Goal: Information Seeking & Learning: Understand process/instructions

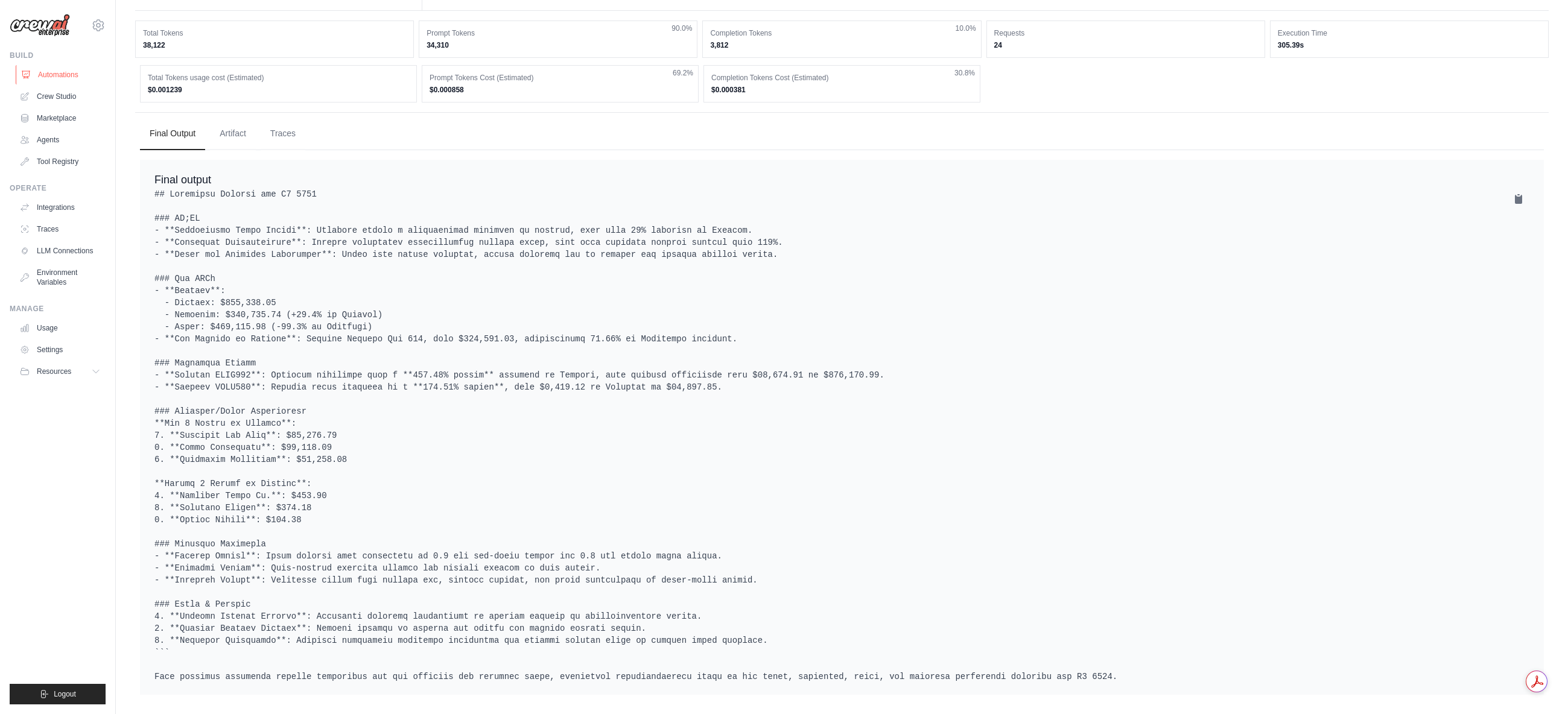
click at [65, 74] on link "Automations" at bounding box center [61, 74] width 91 height 19
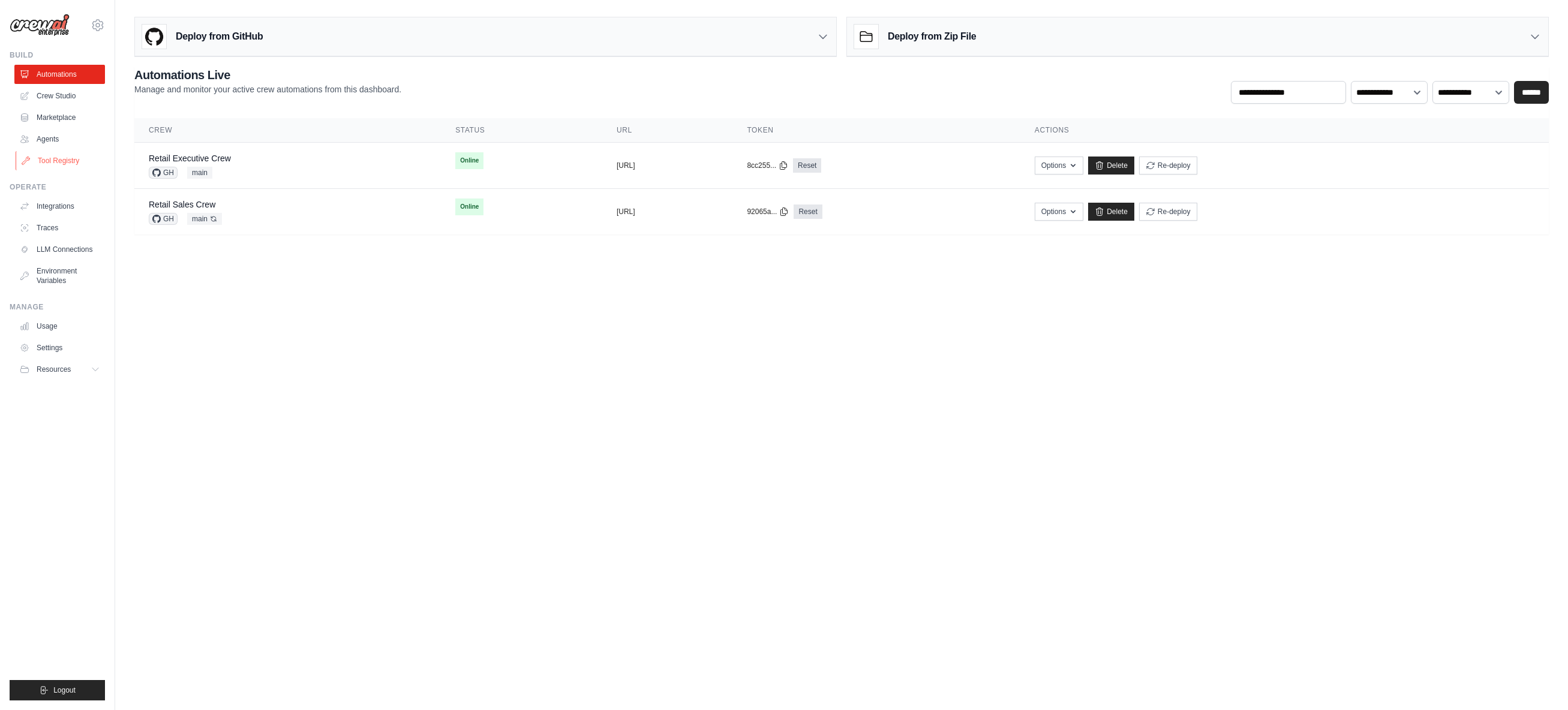
click at [63, 161] on link "Tool Registry" at bounding box center [61, 161] width 91 height 19
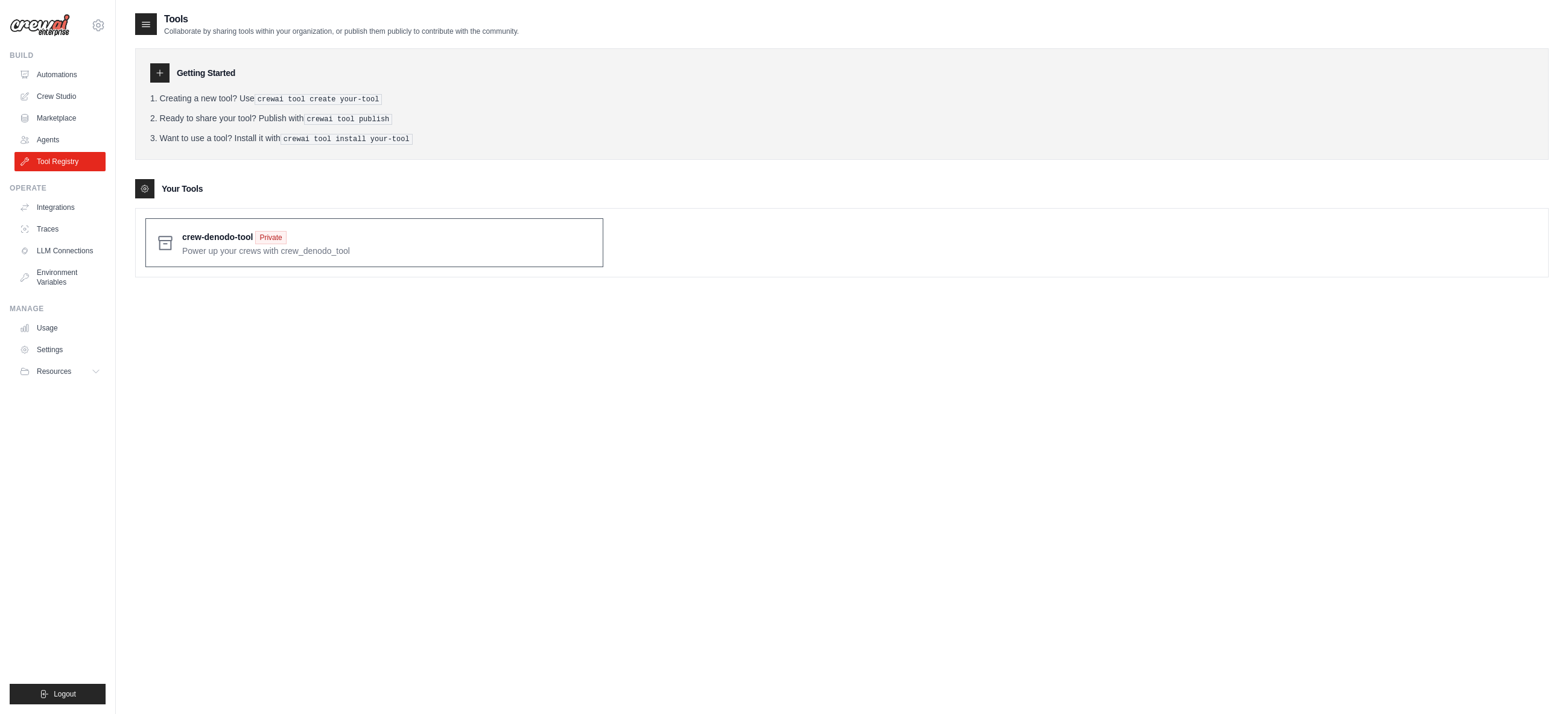
click at [462, 234] on span at bounding box center [387, 243] width 411 height 28
drag, startPoint x: 319, startPoint y: 120, endPoint x: 398, endPoint y: 120, distance: 79.0
click at [398, 120] on li "Ready to share your tool? Publish with crewai tool publish" at bounding box center [842, 119] width 1383 height 13
drag, startPoint x: 338, startPoint y: 120, endPoint x: 370, endPoint y: 120, distance: 32.0
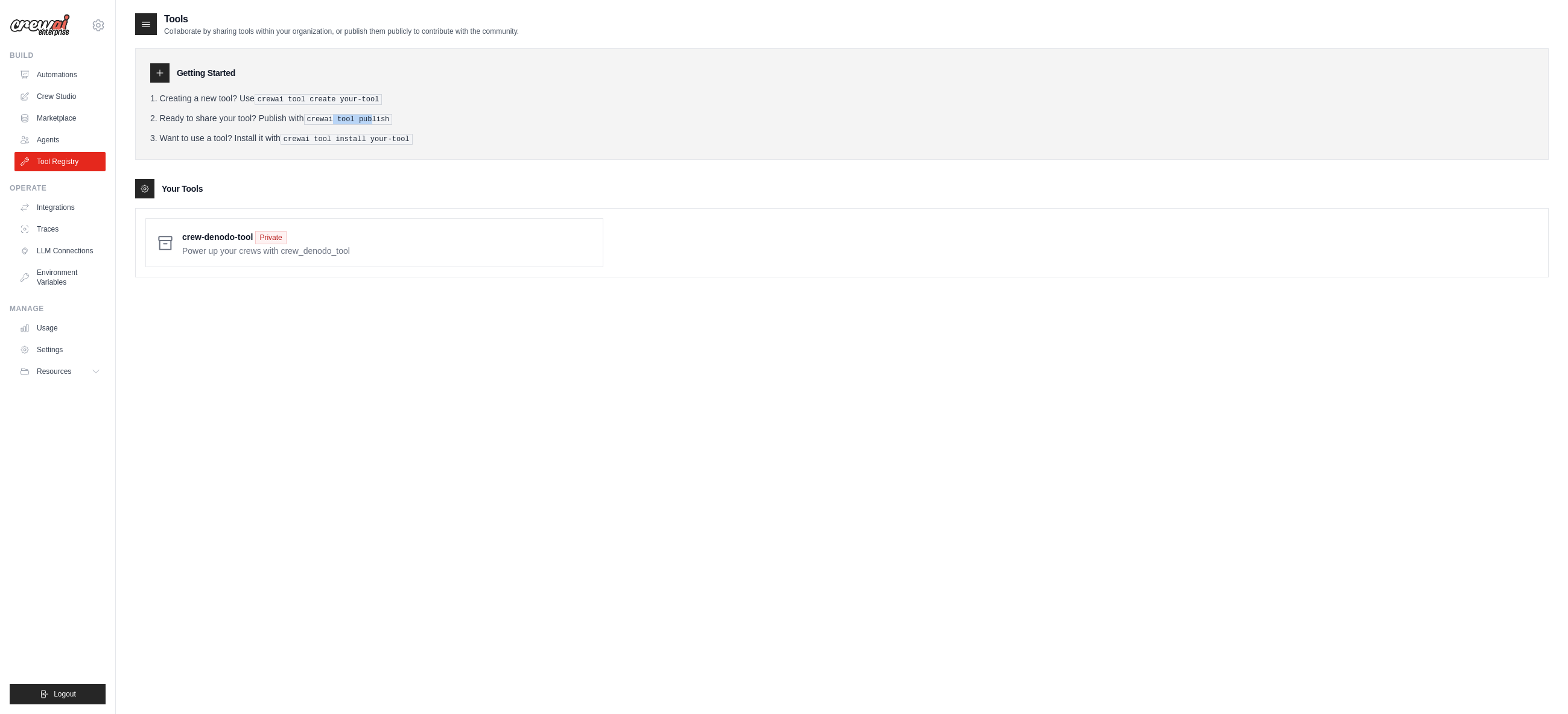
click at [370, 120] on pre "crewai tool publish" at bounding box center [348, 120] width 89 height 11
drag, startPoint x: 379, startPoint y: 118, endPoint x: 402, endPoint y: 118, distance: 23.0
click at [402, 118] on li "Ready to share your tool? Publish with crewai tool publish" at bounding box center [842, 119] width 1383 height 13
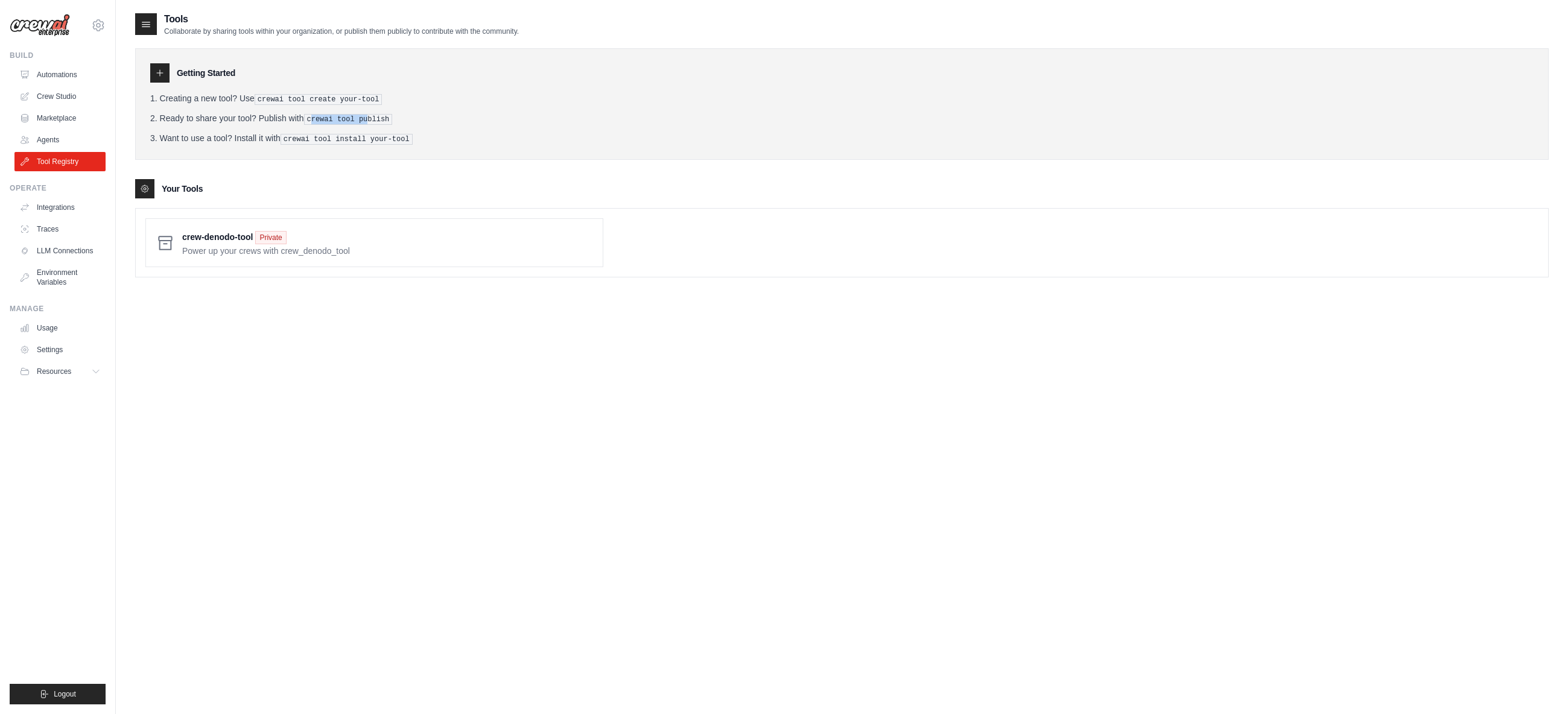
drag, startPoint x: 312, startPoint y: 116, endPoint x: 363, endPoint y: 116, distance: 51.0
click at [363, 116] on pre "crewai tool publish" at bounding box center [348, 120] width 89 height 11
drag, startPoint x: 283, startPoint y: 115, endPoint x: 414, endPoint y: 119, distance: 131.1
click at [414, 119] on li "Ready to share your tool? Publish with crewai tool publish" at bounding box center [842, 119] width 1383 height 13
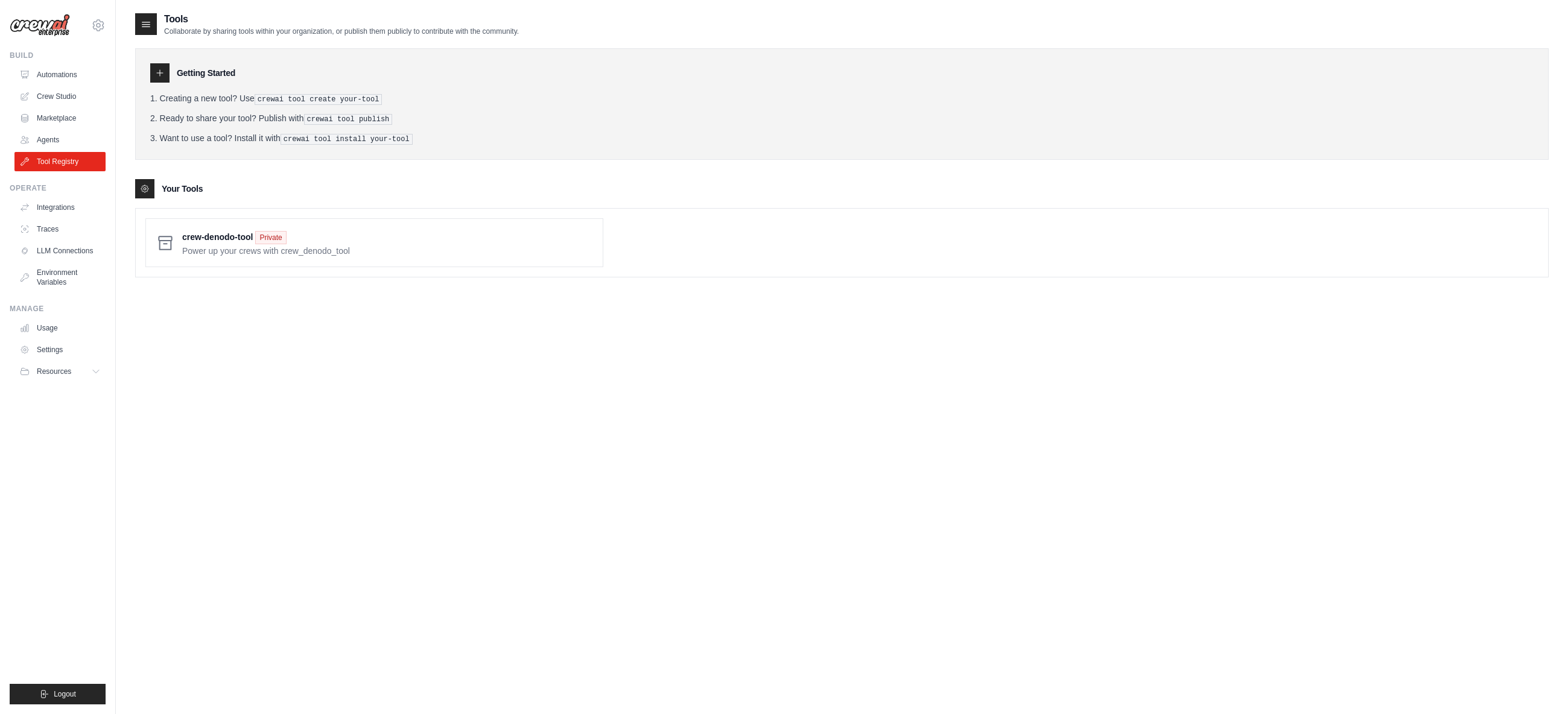
click at [414, 119] on li "Ready to share your tool? Publish with crewai tool publish" at bounding box center [842, 119] width 1383 height 13
drag, startPoint x: 306, startPoint y: 115, endPoint x: 394, endPoint y: 117, distance: 88.0
click at [394, 117] on li "Ready to share your tool? Publish with crewai tool publish" at bounding box center [842, 119] width 1383 height 13
